Goal: Find specific page/section: Find specific page/section

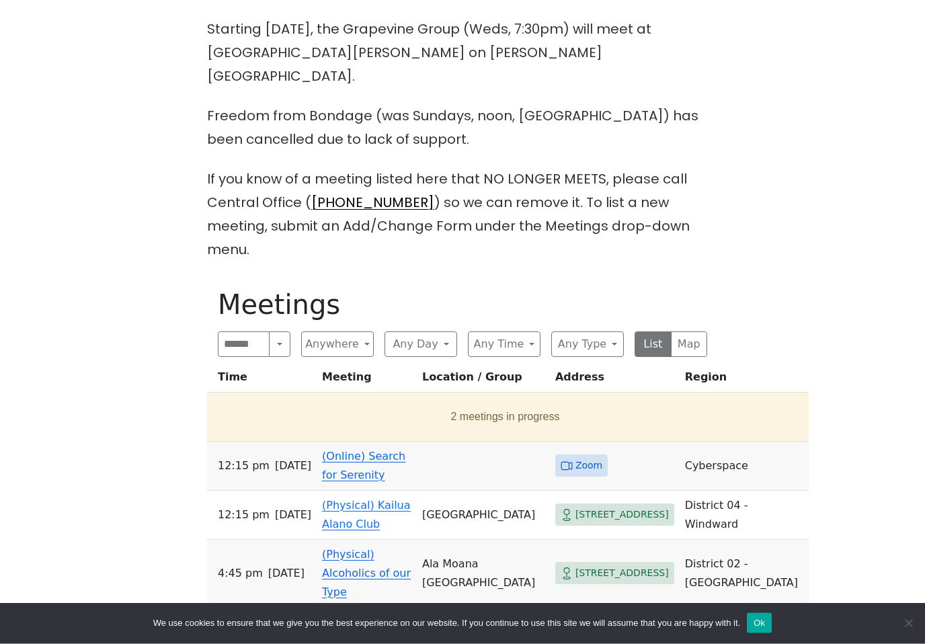
scroll to position [424, 0]
click at [328, 332] on button "Anywhere" at bounding box center [337, 345] width 73 height 26
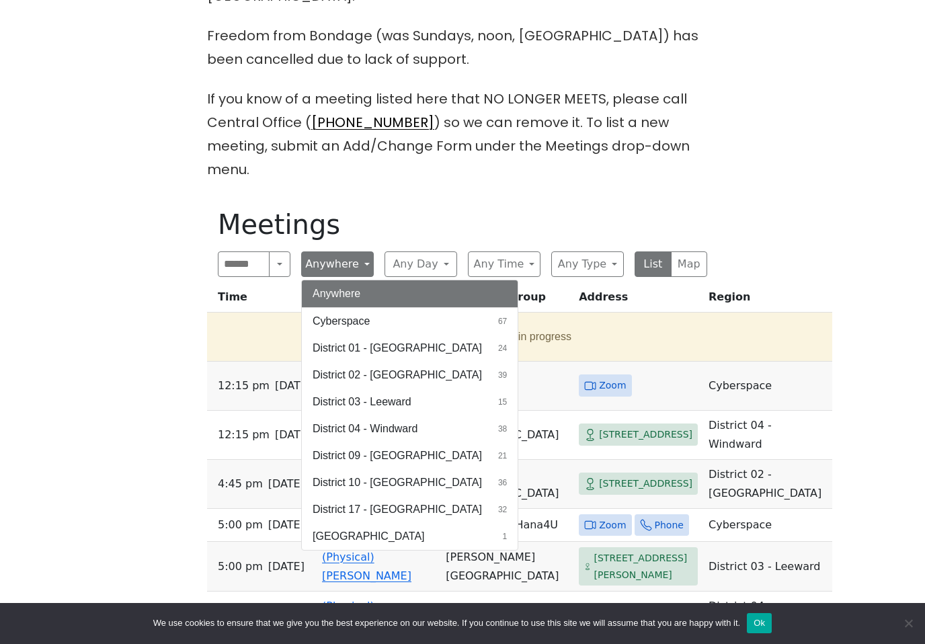
scroll to position [504, 0]
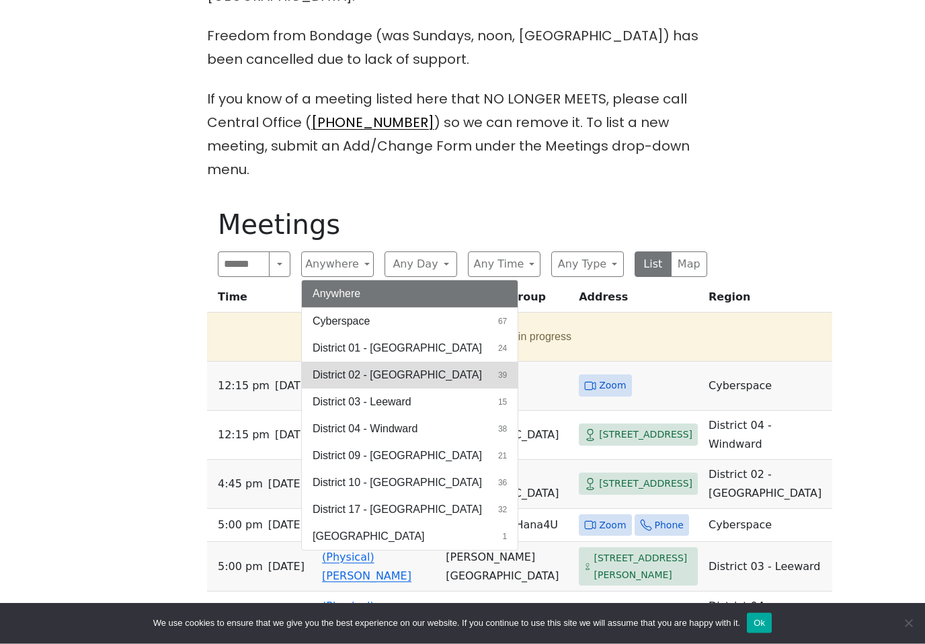
click at [408, 362] on button "District 02 - [GEOGRAPHIC_DATA] 39" at bounding box center [410, 375] width 216 height 27
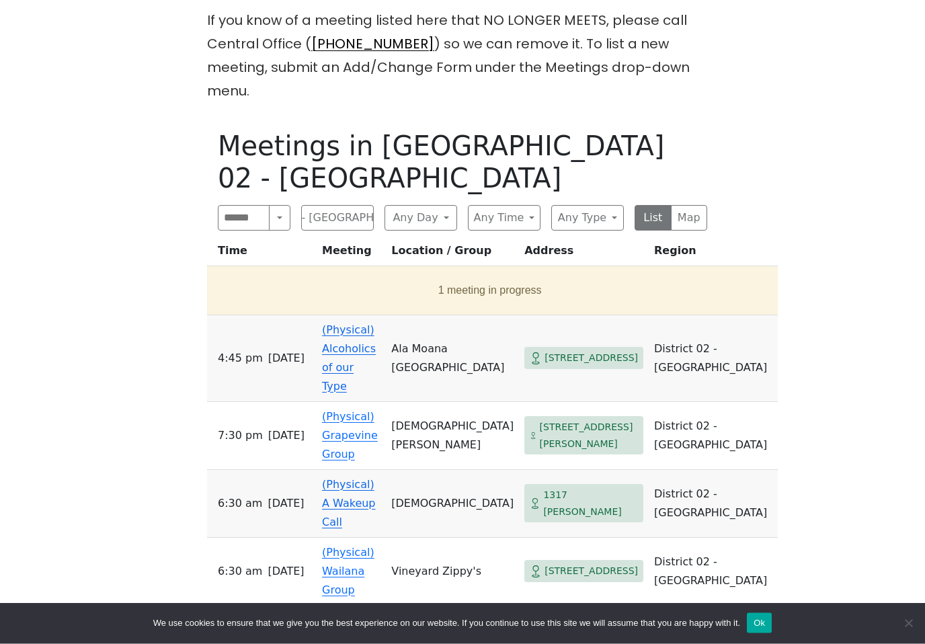
scroll to position [584, 0]
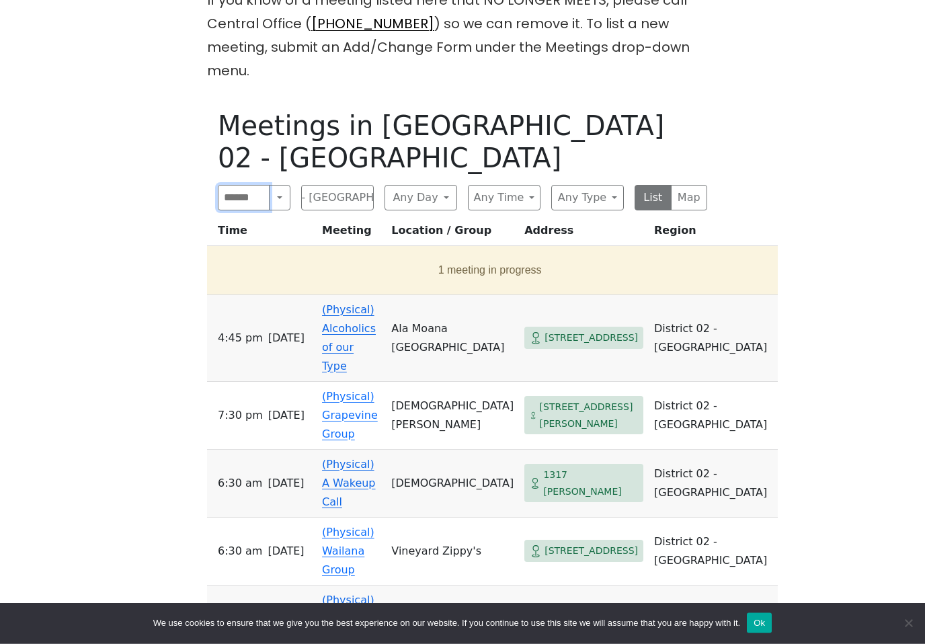
click at [258, 186] on input "Search" at bounding box center [244, 199] width 52 height 26
click at [278, 186] on button "Search" at bounding box center [280, 199] width 22 height 26
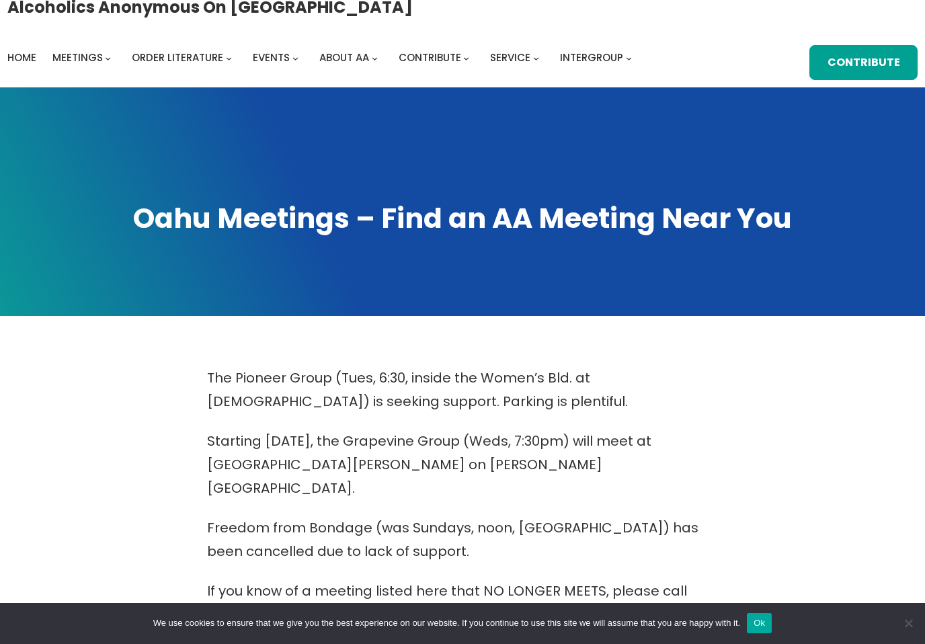
scroll to position [0, 0]
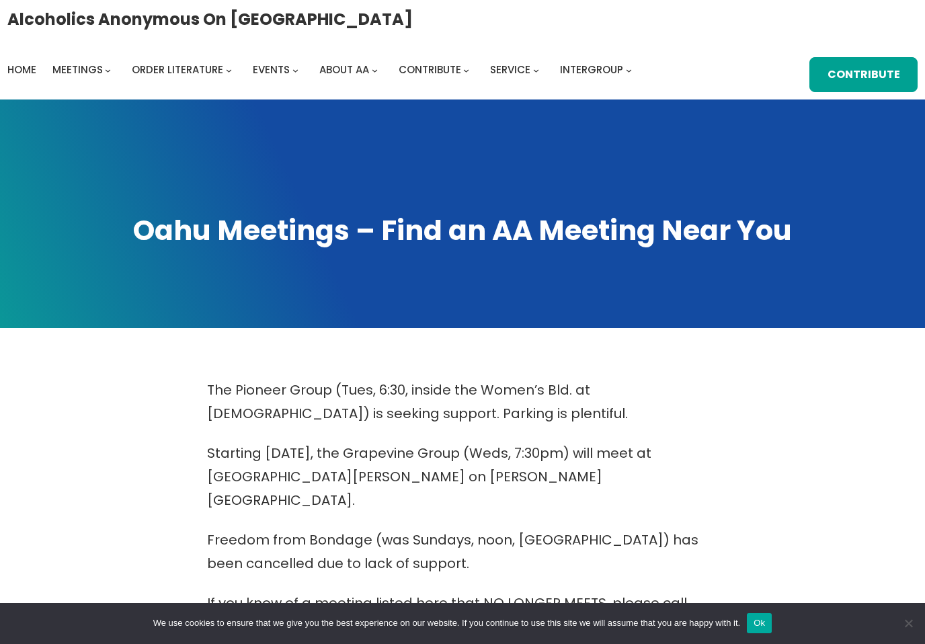
scroll to position [525, 0]
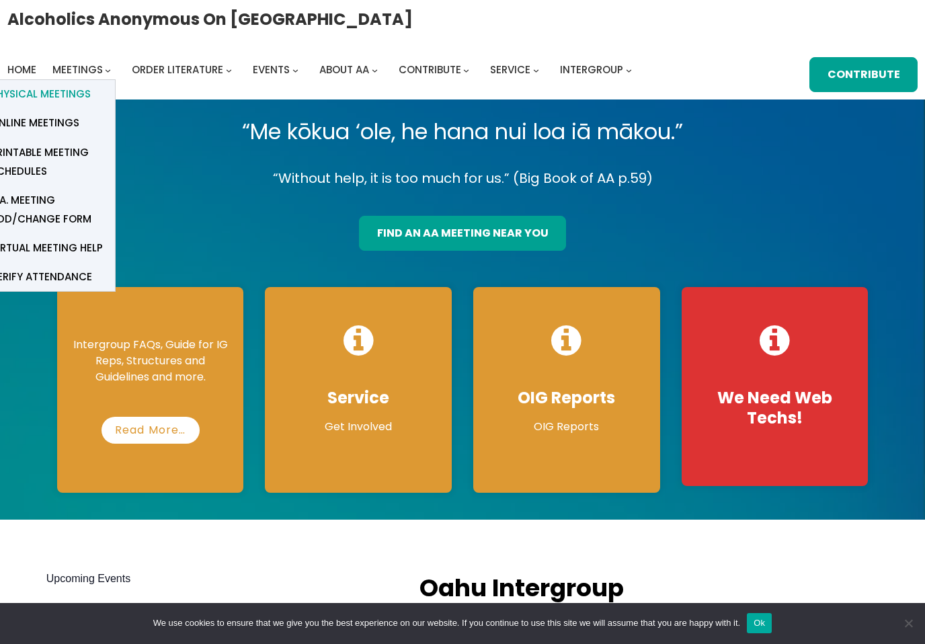
click at [91, 85] on span "Physical Meetings" at bounding box center [41, 94] width 100 height 19
